Goal: Task Accomplishment & Management: Use online tool/utility

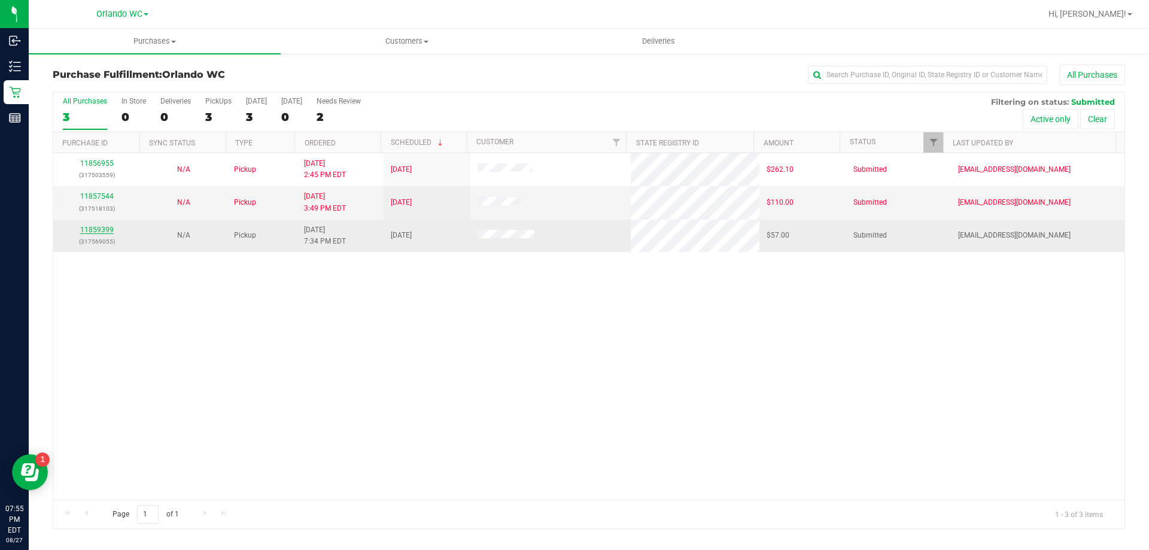
click at [101, 226] on link "11859399" at bounding box center [97, 230] width 34 height 8
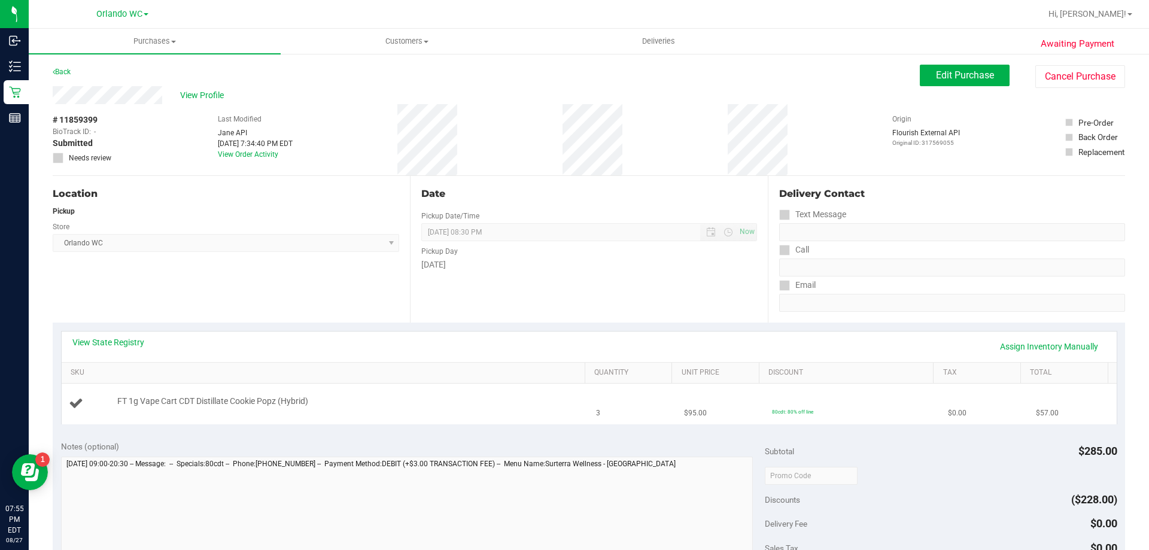
click at [491, 414] on td "FT 1g Vape Cart CDT Distillate Cookie Popz (Hybrid)" at bounding box center [326, 404] width 528 height 40
drag, startPoint x: 356, startPoint y: 406, endPoint x: 91, endPoint y: 413, distance: 265.2
click at [91, 413] on td "FT 1g Vape Cart CDT Distillate Cookie Popz (Hybrid)" at bounding box center [326, 404] width 528 height 40
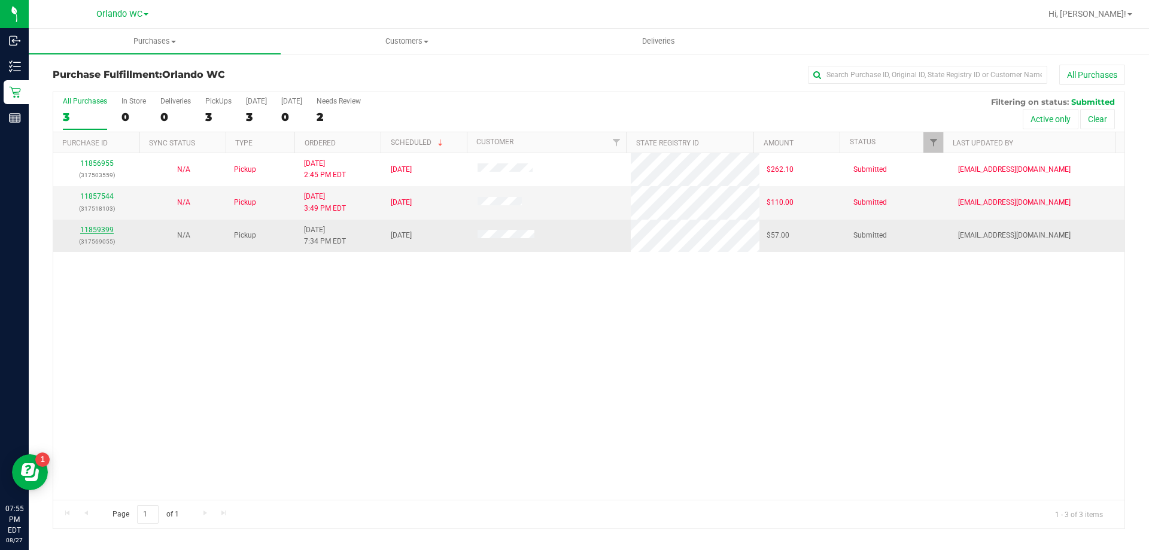
click at [109, 227] on link "11859399" at bounding box center [97, 230] width 34 height 8
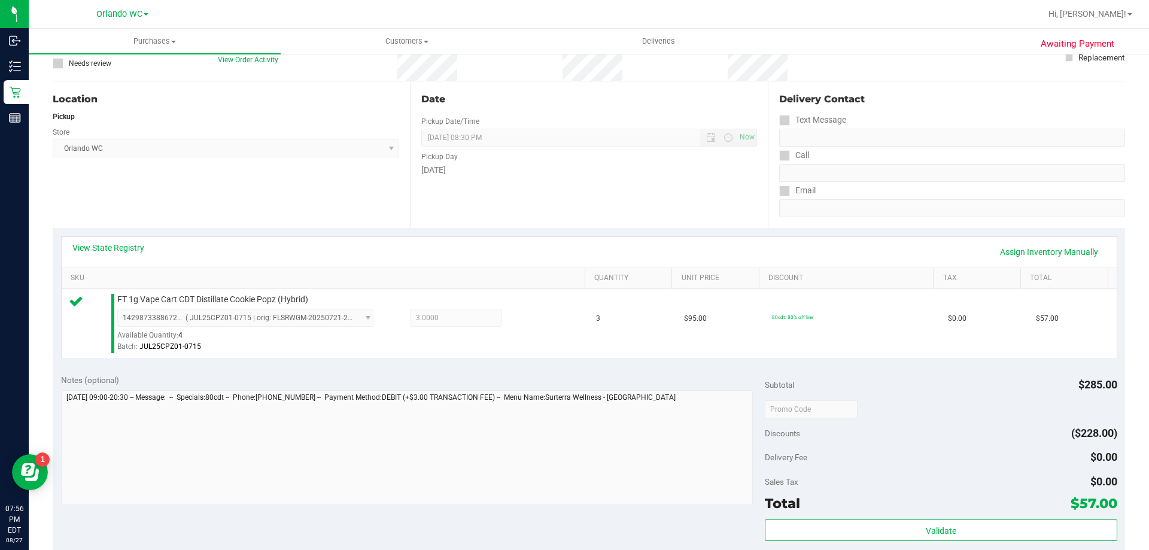
scroll to position [180, 0]
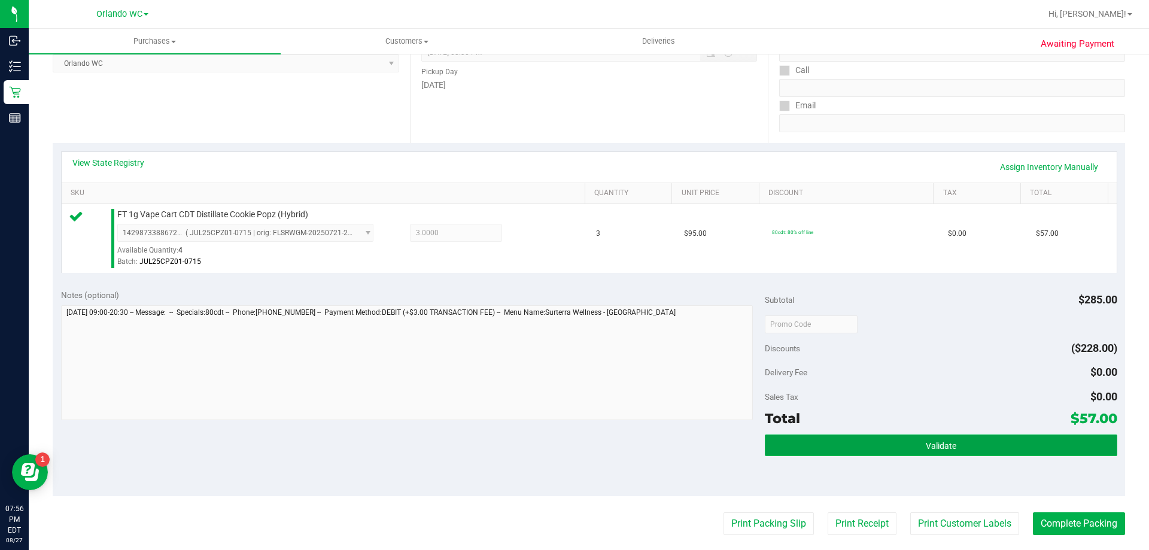
click at [985, 439] on button "Validate" at bounding box center [941, 446] width 352 height 22
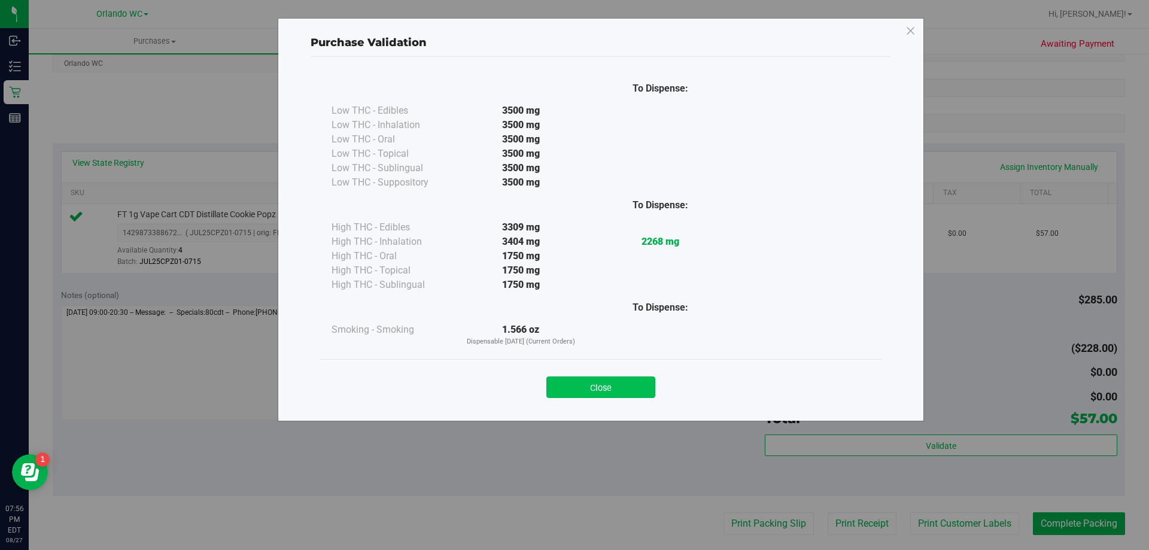
click at [602, 381] on button "Close" at bounding box center [600, 387] width 109 height 22
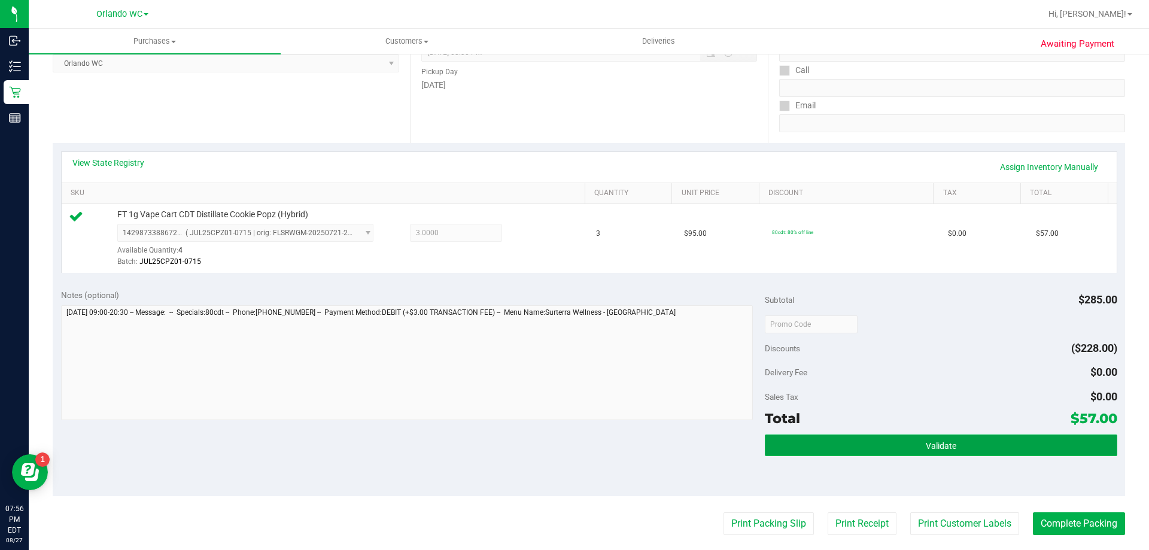
click at [858, 435] on button "Validate" at bounding box center [941, 446] width 352 height 22
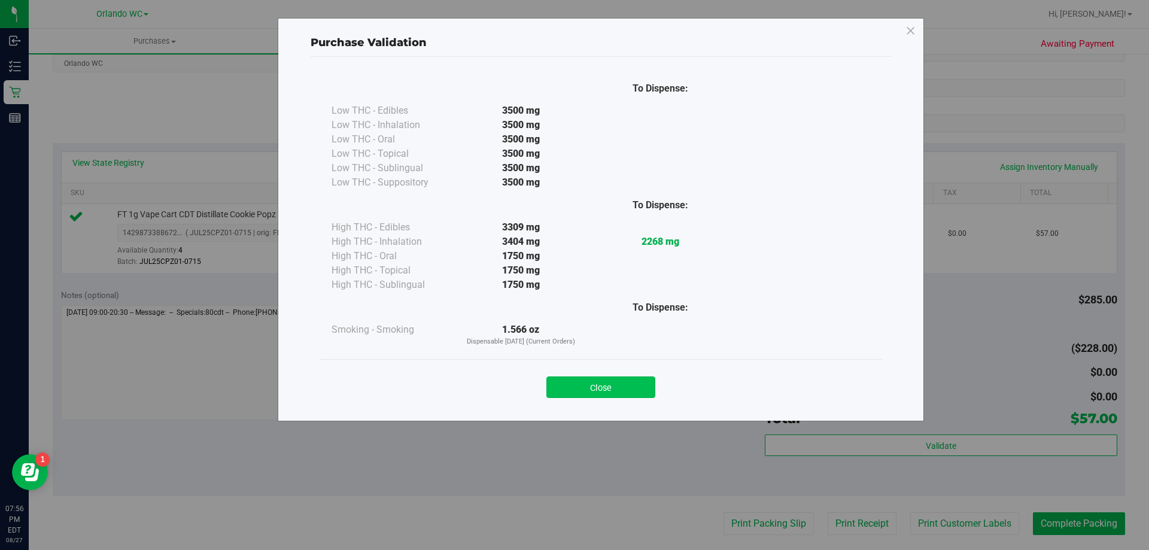
click at [627, 378] on button "Close" at bounding box center [600, 387] width 109 height 22
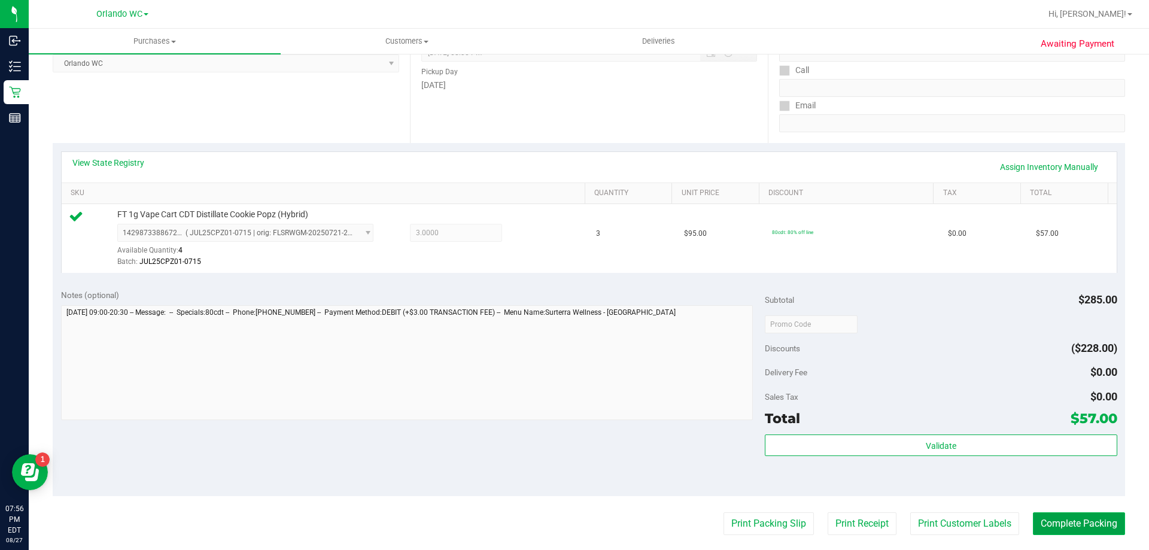
click at [1101, 515] on button "Complete Packing" at bounding box center [1079, 523] width 92 height 23
